Goal: Find specific page/section: Find specific page/section

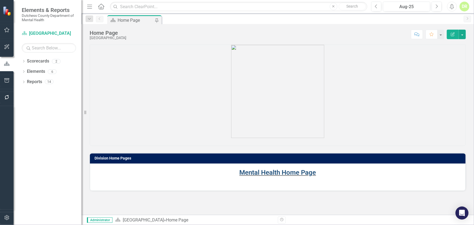
click at [259, 172] on link "Mental Health Home Page" at bounding box center [278, 173] width 77 height 8
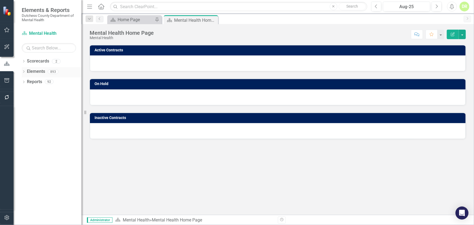
click at [32, 73] on link "Elements" at bounding box center [36, 71] width 18 height 6
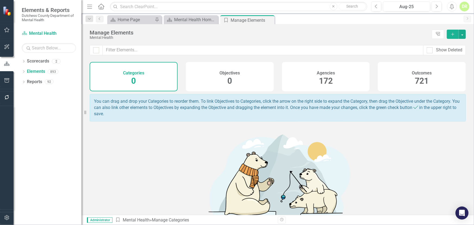
click at [310, 71] on div "Agencies 172" at bounding box center [326, 76] width 88 height 29
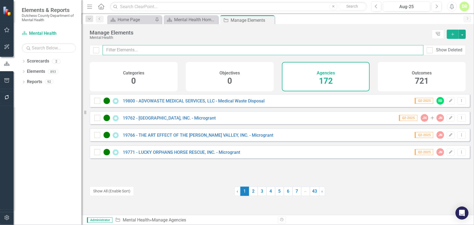
click at [120, 49] on input "text" at bounding box center [263, 50] width 321 height 10
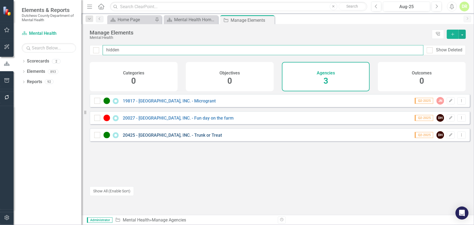
type input "hidden"
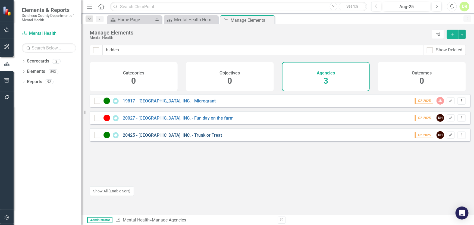
click at [205, 138] on link "20425 - [GEOGRAPHIC_DATA], INC. - Trunk or Treat" at bounding box center [172, 135] width 99 height 5
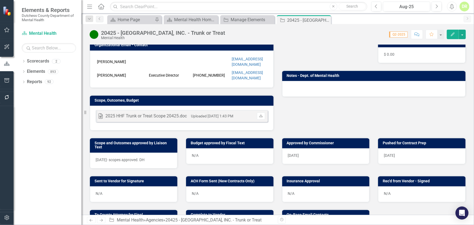
scroll to position [123, 0]
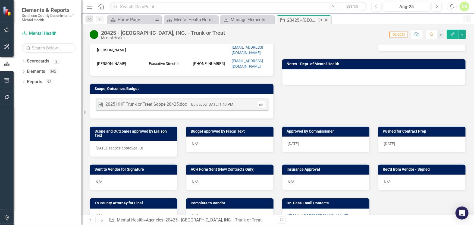
click at [326, 19] on icon "Close" at bounding box center [325, 20] width 5 height 4
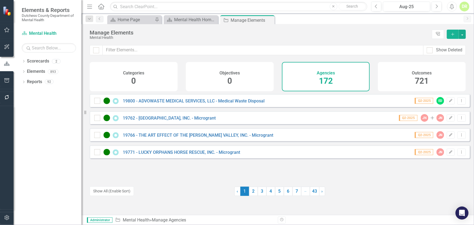
click at [465, 8] on div "DR" at bounding box center [464, 7] width 10 height 10
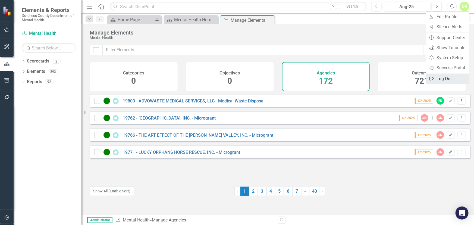
click at [440, 80] on link "Logout Log Out" at bounding box center [447, 79] width 43 height 10
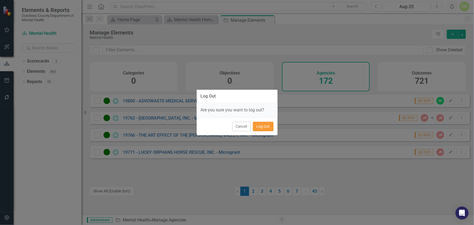
click at [269, 125] on button "Log Out" at bounding box center [263, 127] width 21 height 10
